Goal: Navigation & Orientation: Find specific page/section

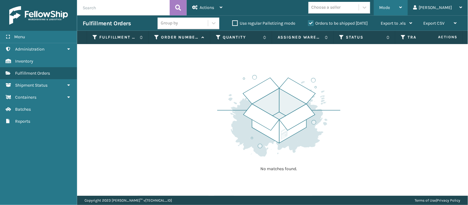
click at [403, 8] on div "Mode" at bounding box center [391, 7] width 23 height 15
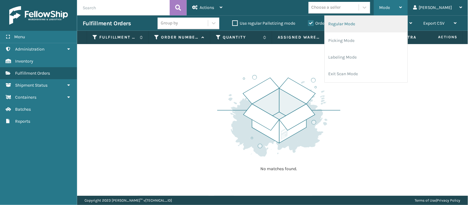
click at [394, 23] on li "Regular Mode" at bounding box center [366, 24] width 83 height 17
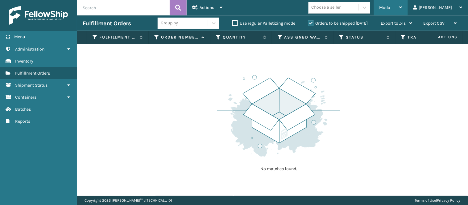
click at [403, 2] on div "Mode" at bounding box center [391, 7] width 23 height 15
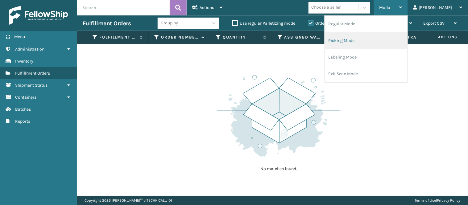
click at [377, 41] on li "Picking Mode" at bounding box center [366, 40] width 83 height 17
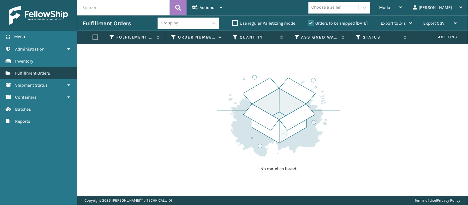
click at [38, 71] on span "Fulfillment Orders" at bounding box center [32, 73] width 35 height 5
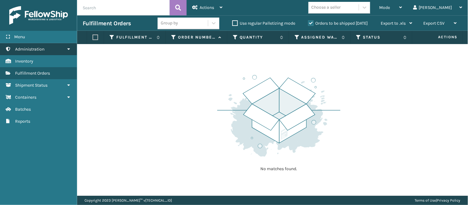
click at [53, 48] on link "Batches Administration" at bounding box center [38, 49] width 77 height 12
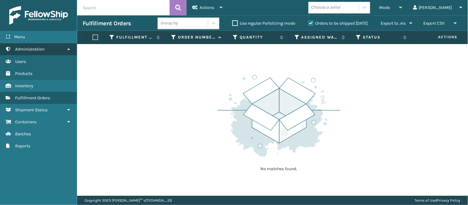
click at [42, 45] on link "Batches Administration" at bounding box center [38, 49] width 77 height 12
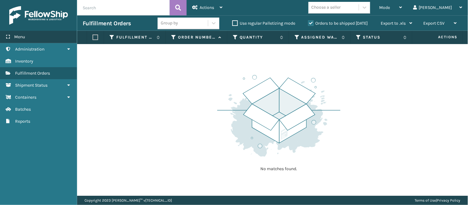
click at [32, 39] on div "Menu" at bounding box center [38, 37] width 77 height 12
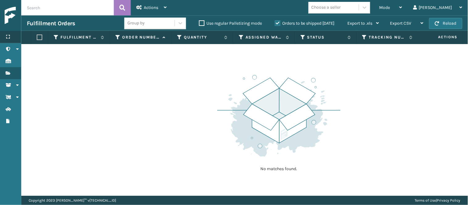
click at [11, 37] on div "Menu" at bounding box center [10, 37] width 21 height 12
